Goal: Transaction & Acquisition: Book appointment/travel/reservation

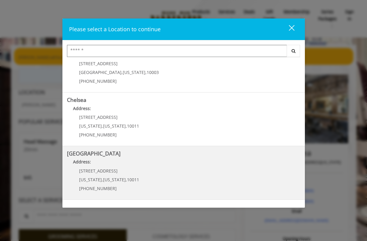
scroll to position [37, 0]
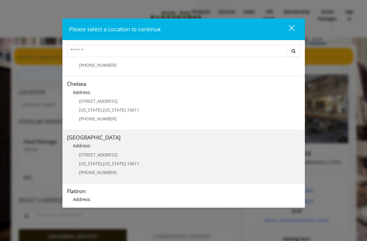
click at [122, 133] on div "Chelsea 15th Street Address: 267 W 15th St New York , New York , 10011 (646) 85…" at bounding box center [183, 157] width 243 height 54
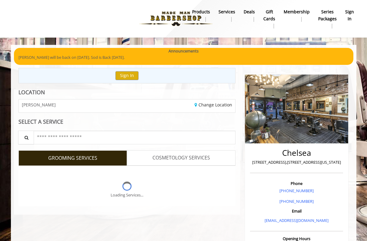
click at [128, 112] on div "Change Location" at bounding box center [183, 105] width 113 height 13
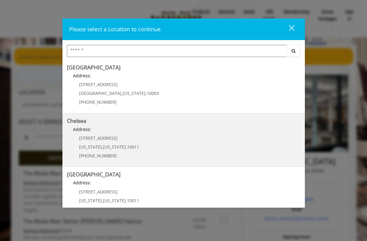
scroll to position [2, 0]
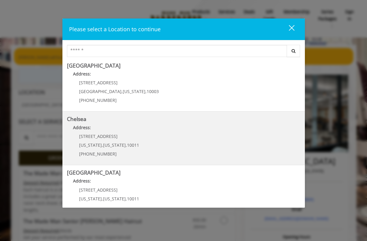
click at [121, 141] on div "[STREET_ADDRESS][US_STATE][US_STATE] (917) 639-3902" at bounding box center [104, 147] width 75 height 26
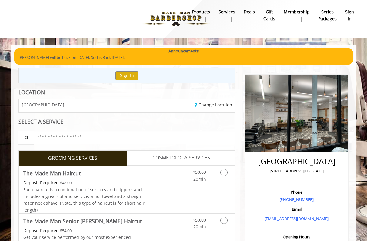
scroll to position [27, 0]
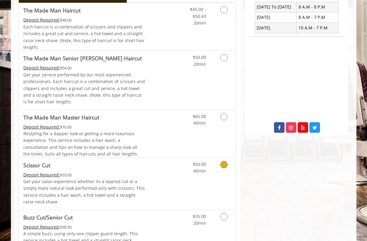
click at [135, 170] on link "Scissor Cut Deposit Required: $55.00 Get your salon experience whether its a la…" at bounding box center [84, 184] width 122 height 52
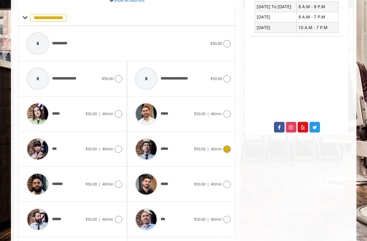
scroll to position [242, 0]
click at [186, 154] on div "*****" at bounding box center [163, 148] width 62 height 29
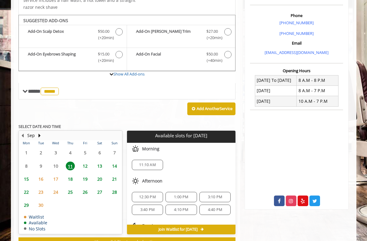
scroll to position [167, 0]
